Goal: Information Seeking & Learning: Understand process/instructions

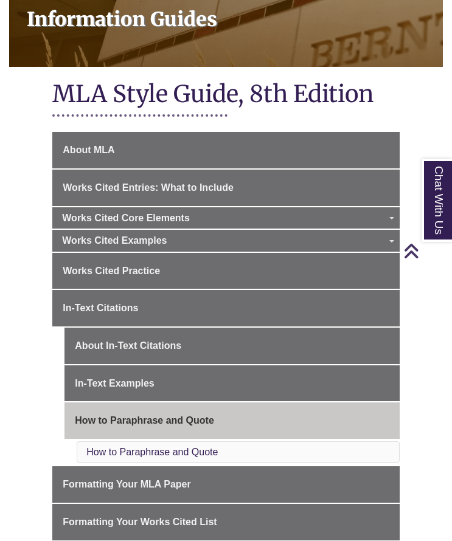
scroll to position [317, 0]
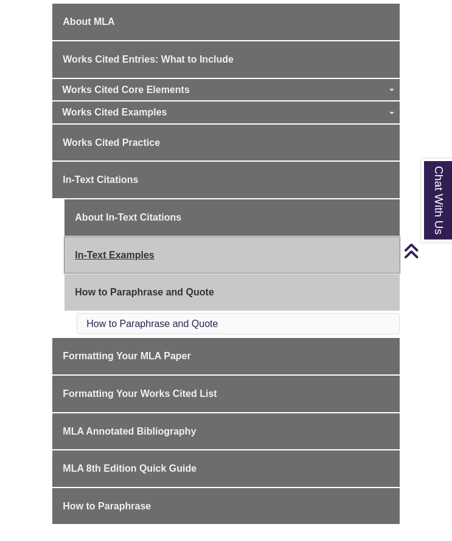
click at [148, 245] on link "In-Text Examples" at bounding box center [231, 255] width 335 height 36
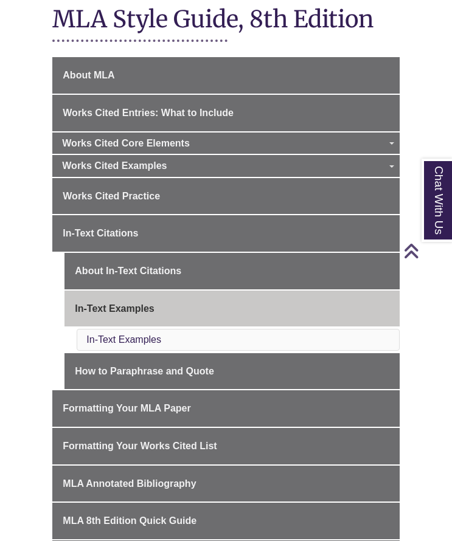
scroll to position [270, 0]
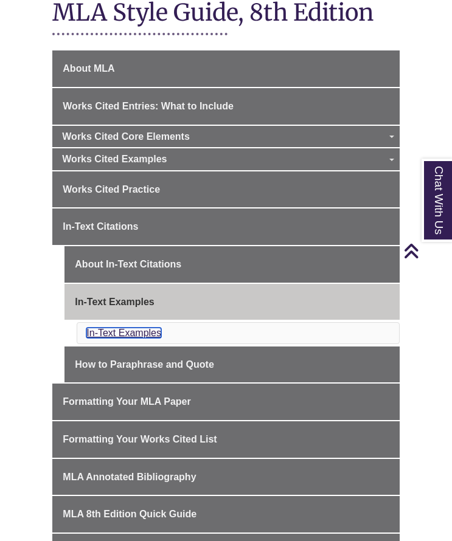
click at [116, 333] on link "In-Text Examples" at bounding box center [123, 333] width 75 height 10
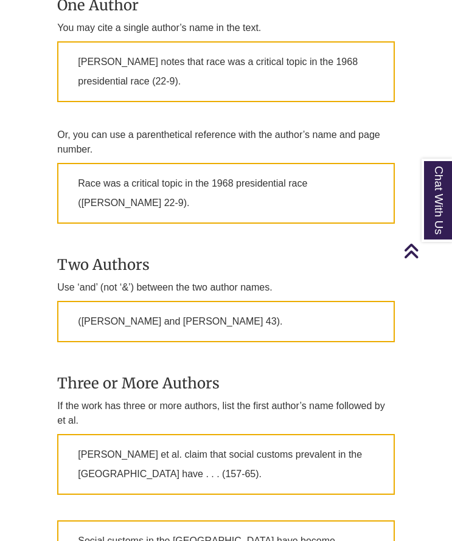
scroll to position [932, 0]
